Goal: Information Seeking & Learning: Find specific fact

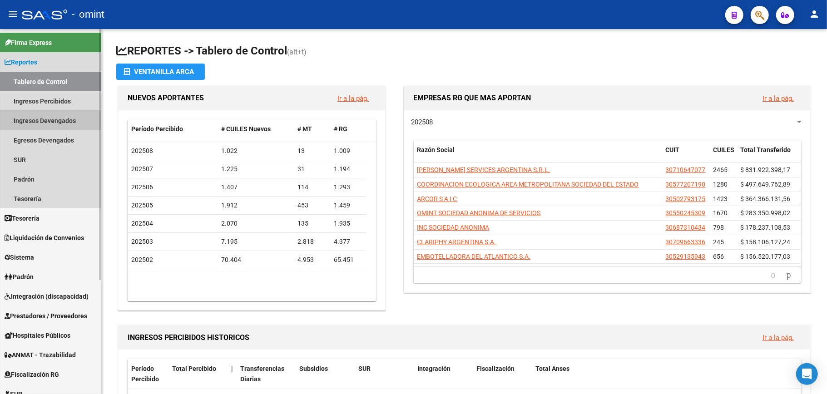
click at [37, 119] on link "Ingresos Devengados" at bounding box center [50, 121] width 101 height 20
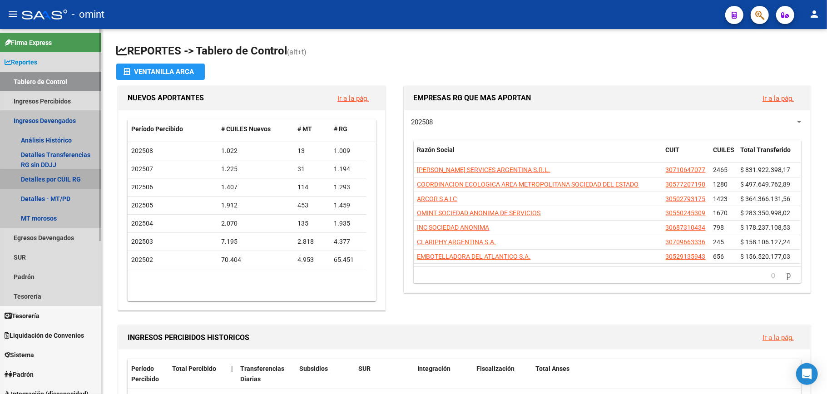
click at [59, 177] on link "Detalles por CUIL RG" at bounding box center [50, 179] width 101 height 20
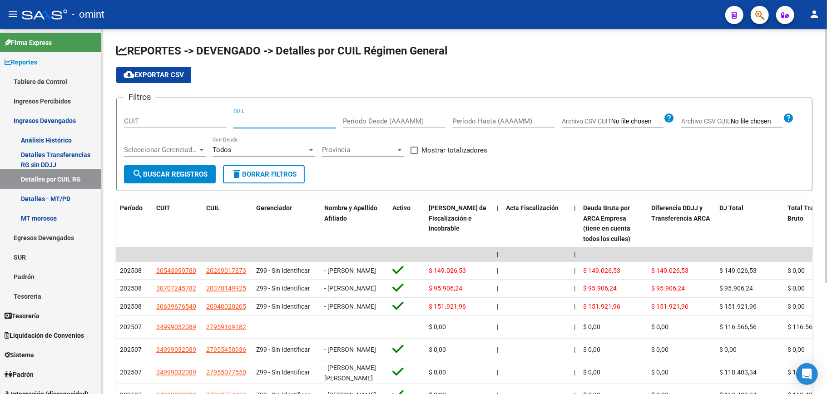
click at [246, 119] on input "CUIL" at bounding box center [284, 121] width 103 height 8
click at [163, 173] on span "search Buscar Registros" at bounding box center [169, 174] width 75 height 8
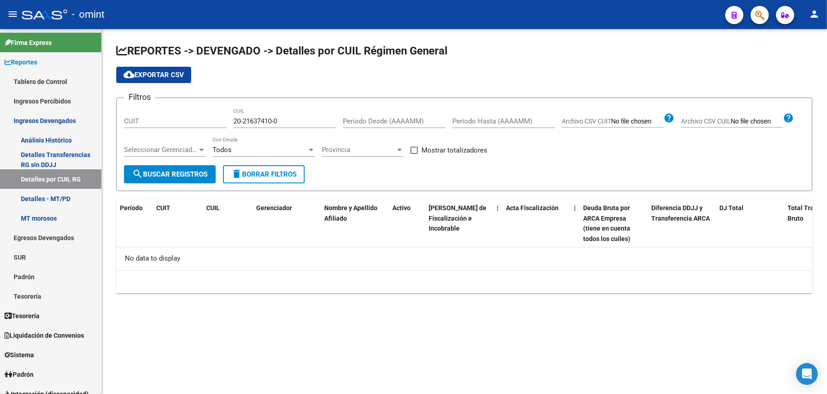
click at [284, 120] on input "20-21637410-0" at bounding box center [284, 121] width 103 height 8
drag, startPoint x: 290, startPoint y: 124, endPoint x: 189, endPoint y: 124, distance: 100.4
click at [189, 124] on div "Filtros CUIT 20-21637410-0 CUIL Período Desde (AAAAMM) Período Hasta (AAAAMM) A…" at bounding box center [464, 135] width 681 height 60
paste input "39001638-8"
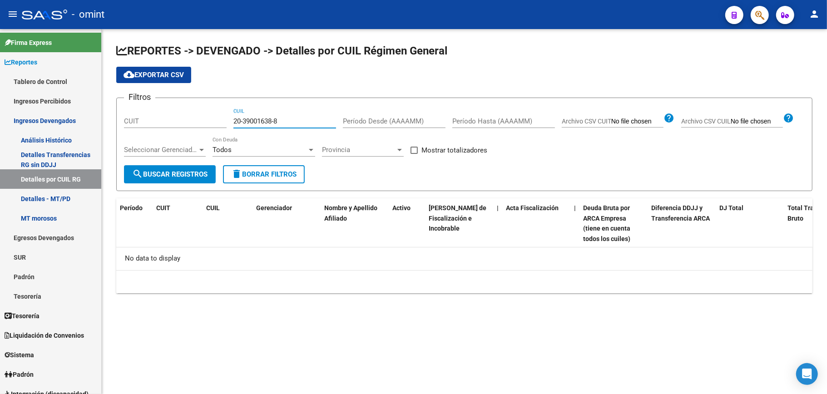
type input "20-39001638-8"
click at [171, 170] on span "search Buscar Registros" at bounding box center [169, 174] width 75 height 8
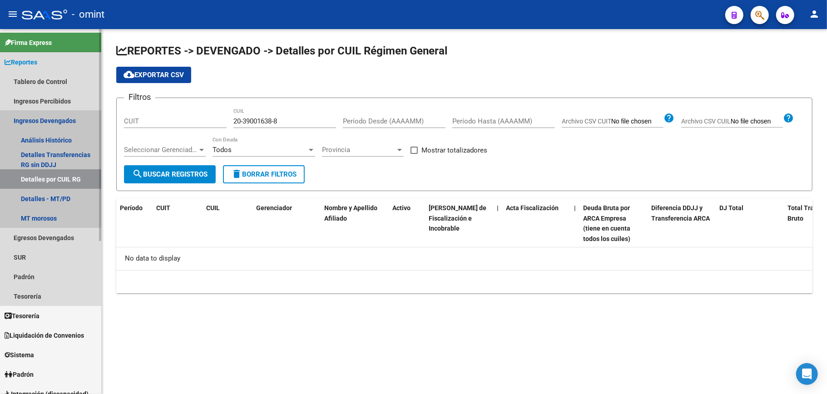
click at [51, 115] on link "Ingresos Devengados" at bounding box center [50, 121] width 101 height 20
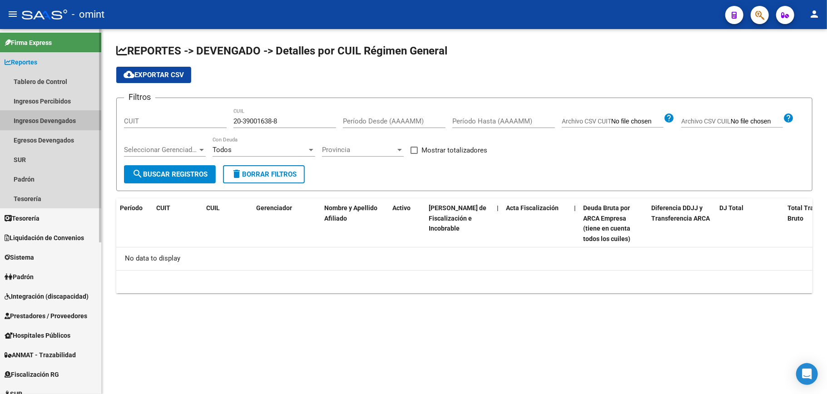
click at [51, 115] on link "Ingresos Devengados" at bounding box center [50, 121] width 101 height 20
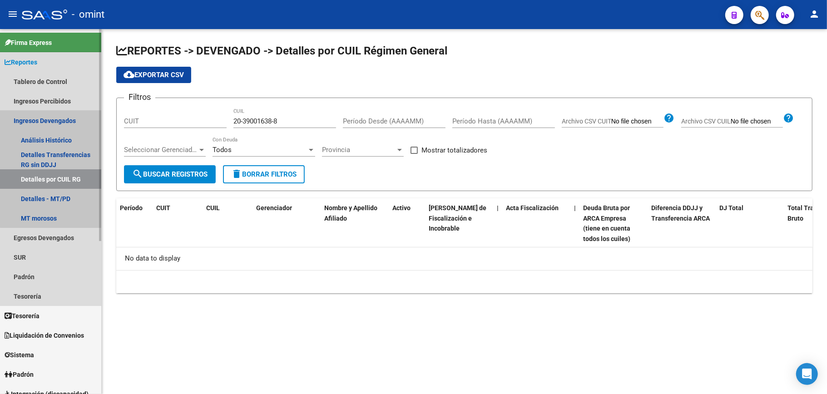
click at [51, 115] on link "Ingresos Devengados" at bounding box center [50, 121] width 101 height 20
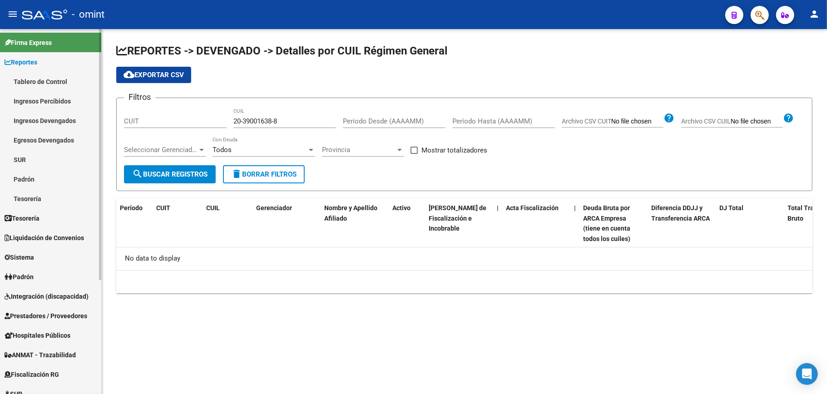
click at [10, 154] on link "SUR" at bounding box center [50, 160] width 101 height 20
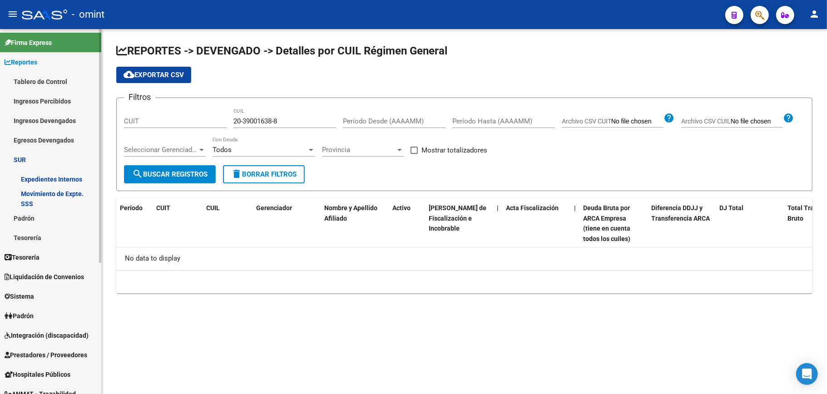
click at [10, 154] on link "SUR" at bounding box center [50, 160] width 101 height 20
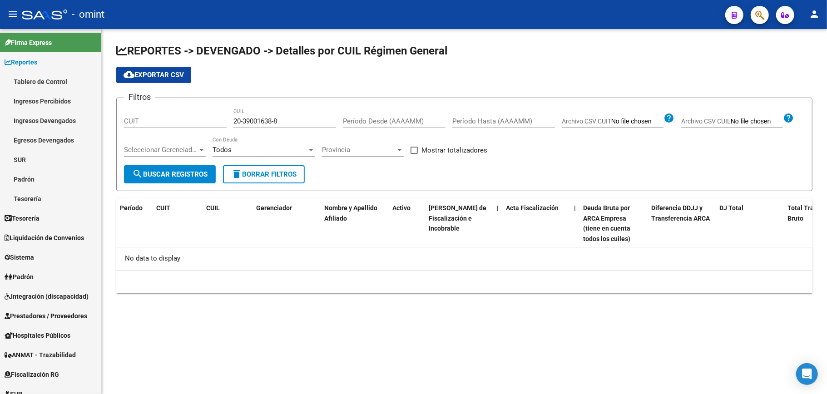
click at [810, 15] on mat-icon "person" at bounding box center [814, 14] width 11 height 11
click at [791, 58] on button "exit_to_app Salir" at bounding box center [795, 60] width 55 height 22
